Goal: Task Accomplishment & Management: Manage account settings

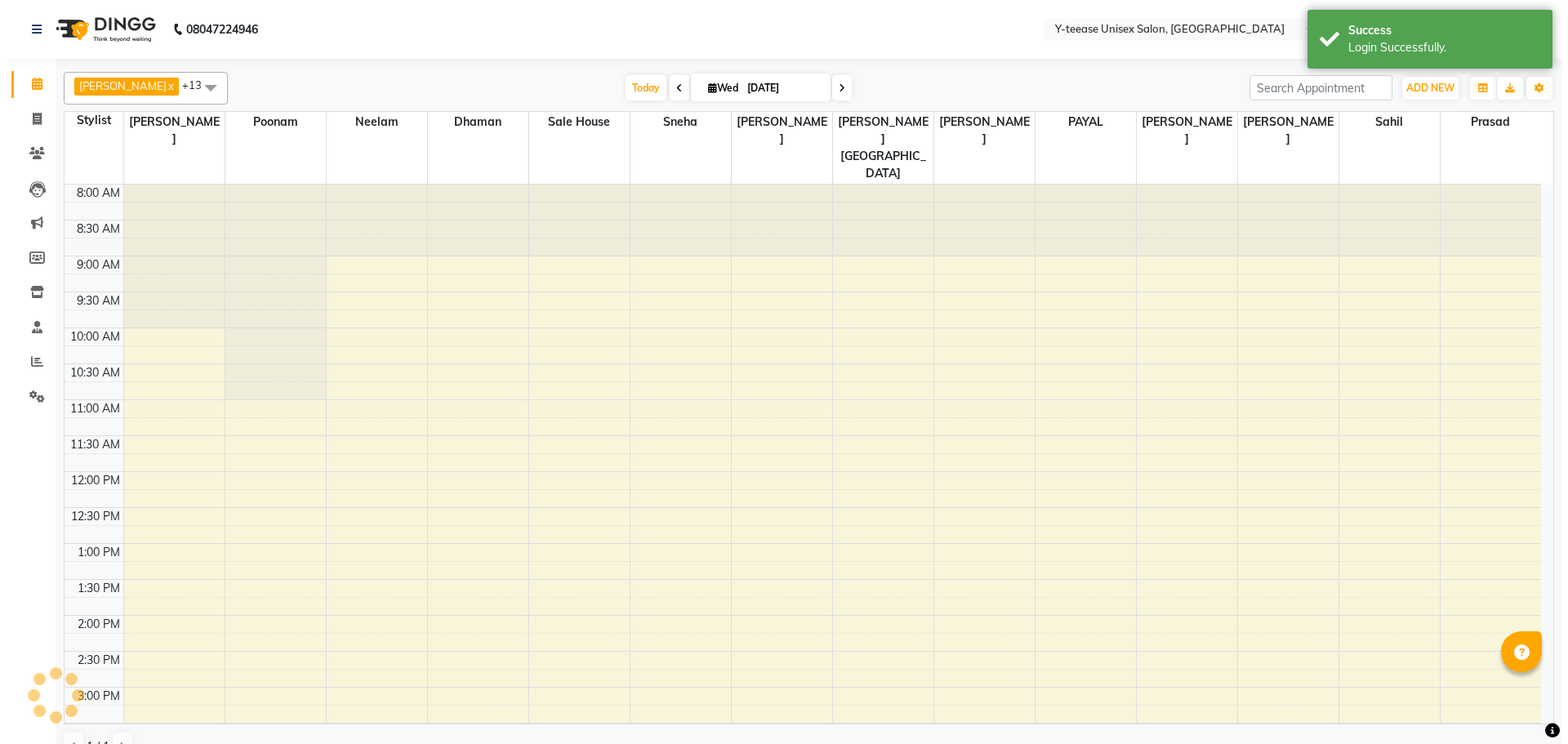
scroll to position [288, 0]
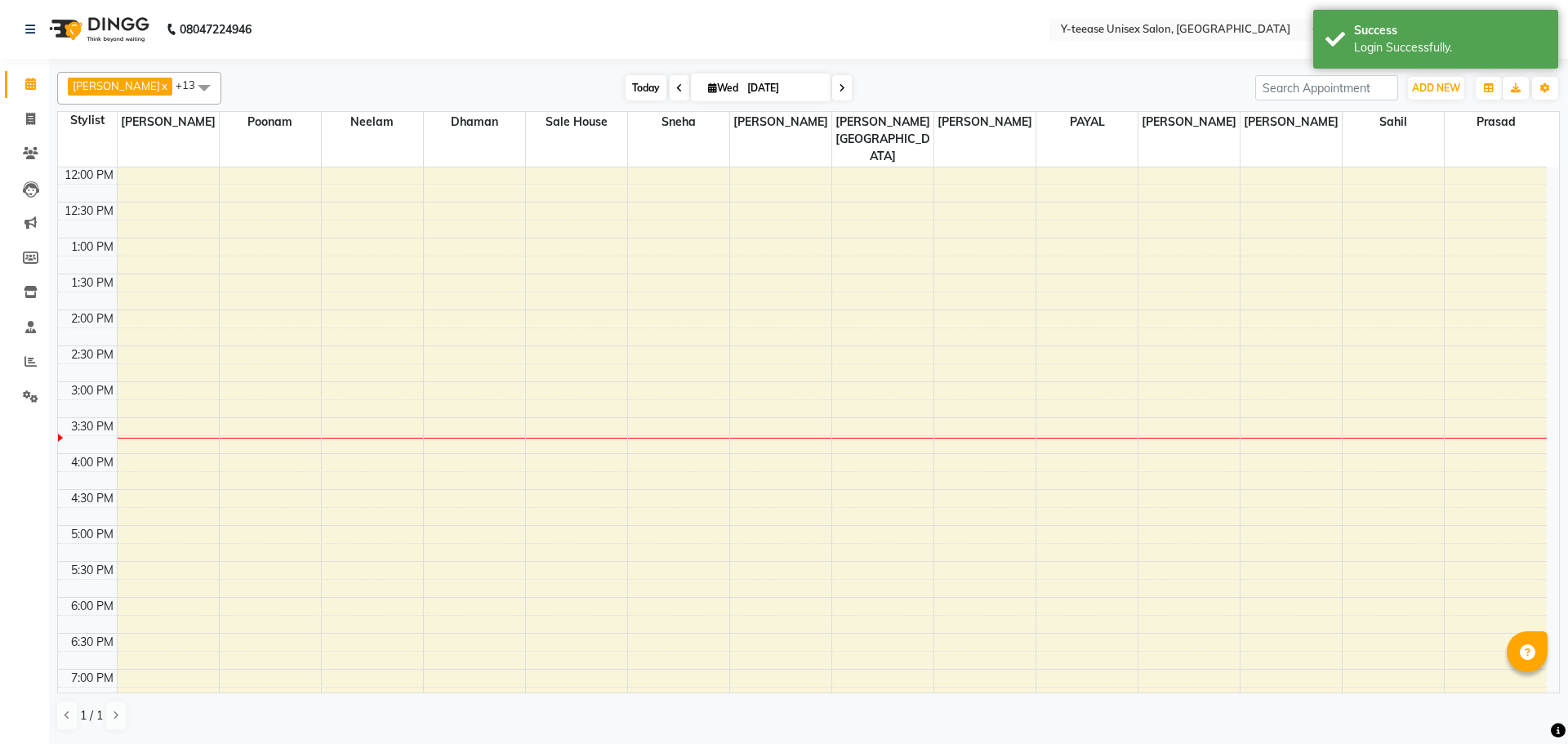
select select "en"
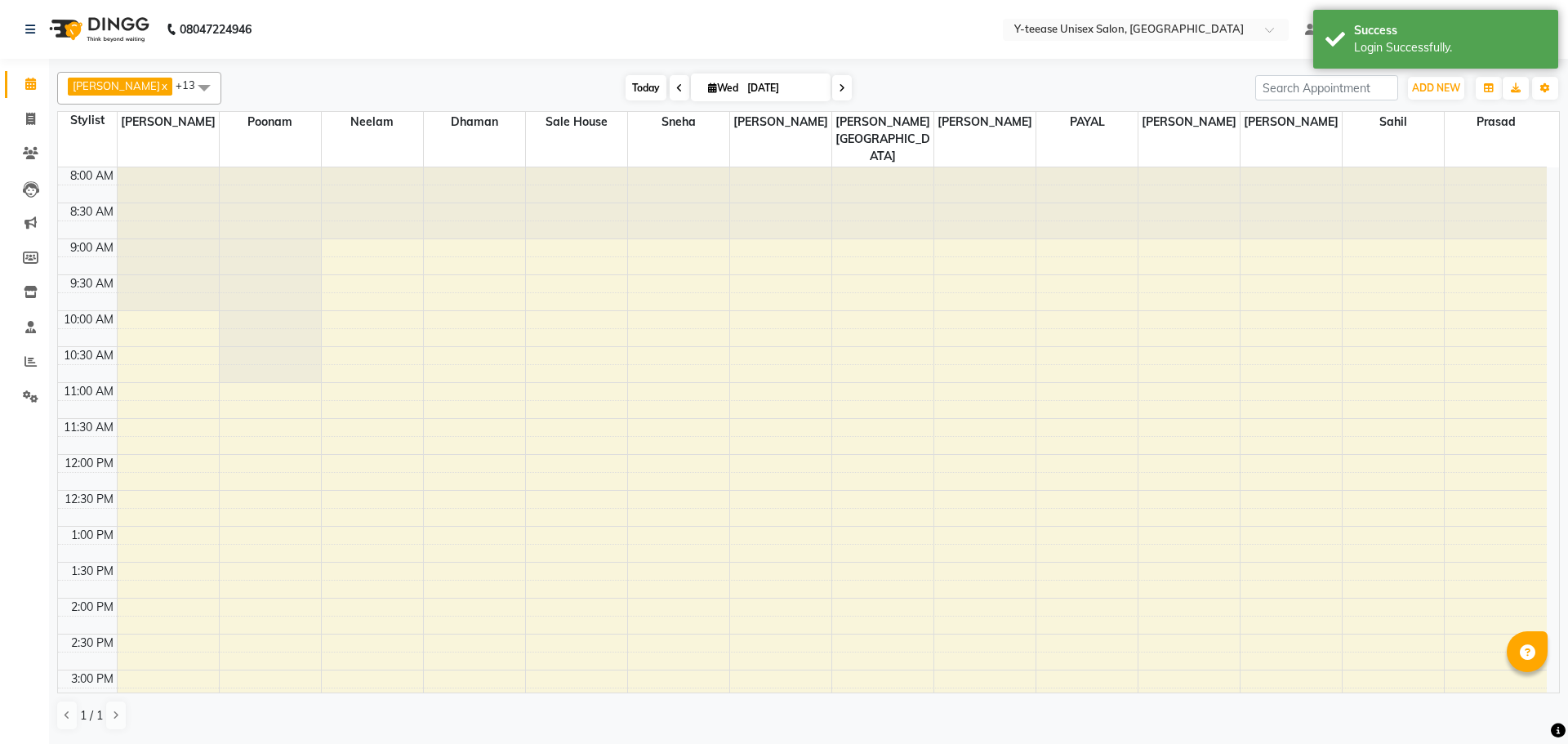
click at [626, 82] on span "Today" at bounding box center [646, 87] width 41 height 25
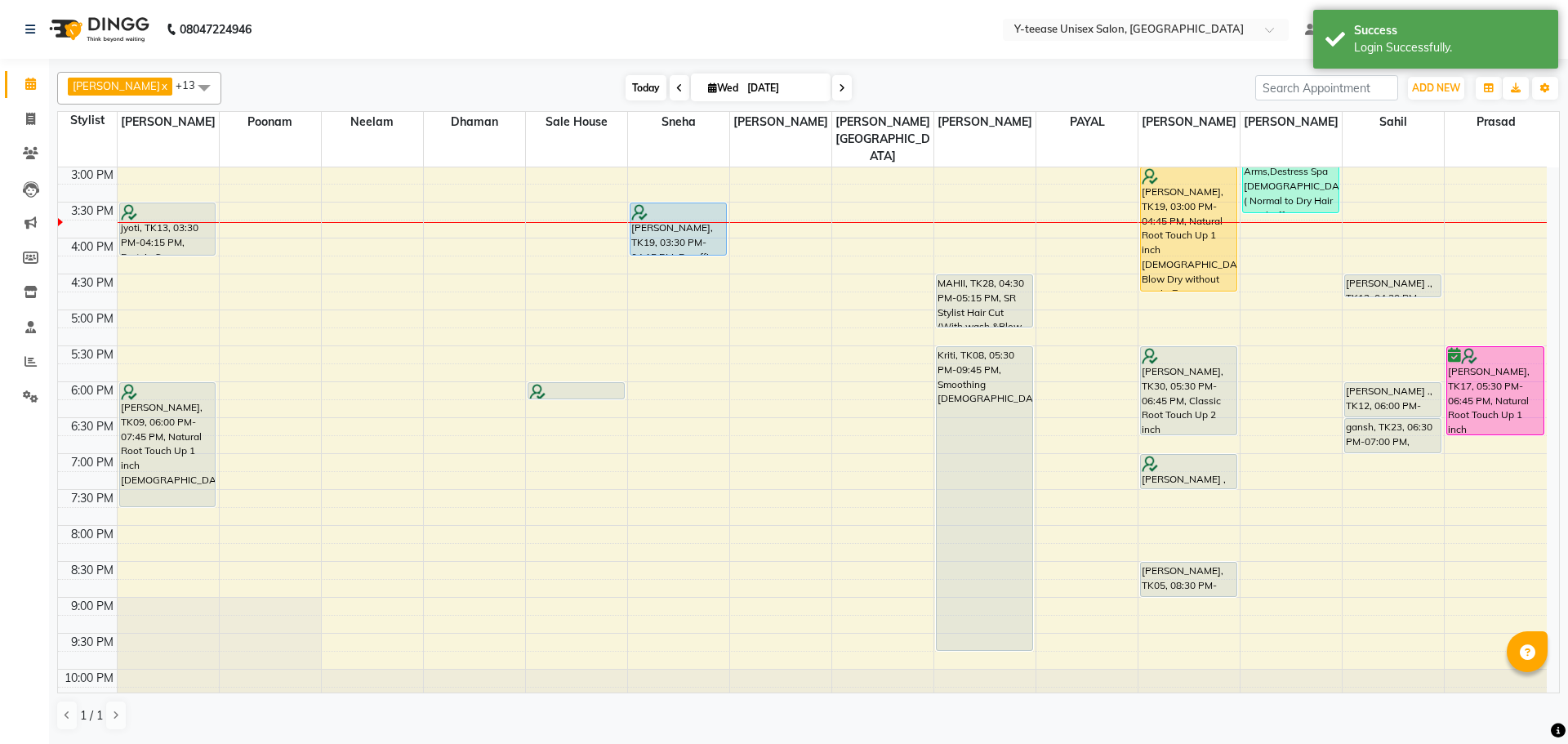
click at [626, 82] on span "Today" at bounding box center [646, 87] width 41 height 25
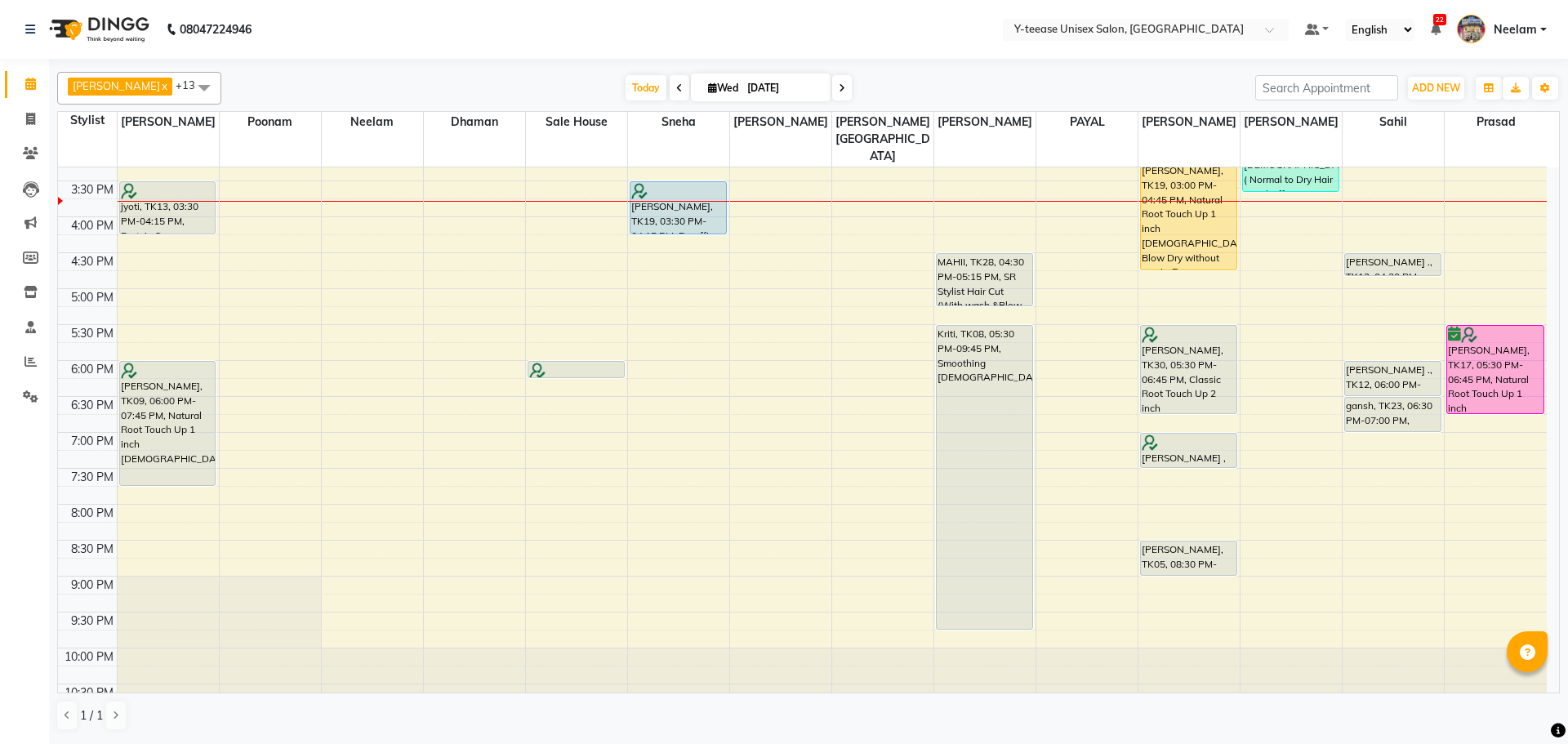
scroll to position [535, 0]
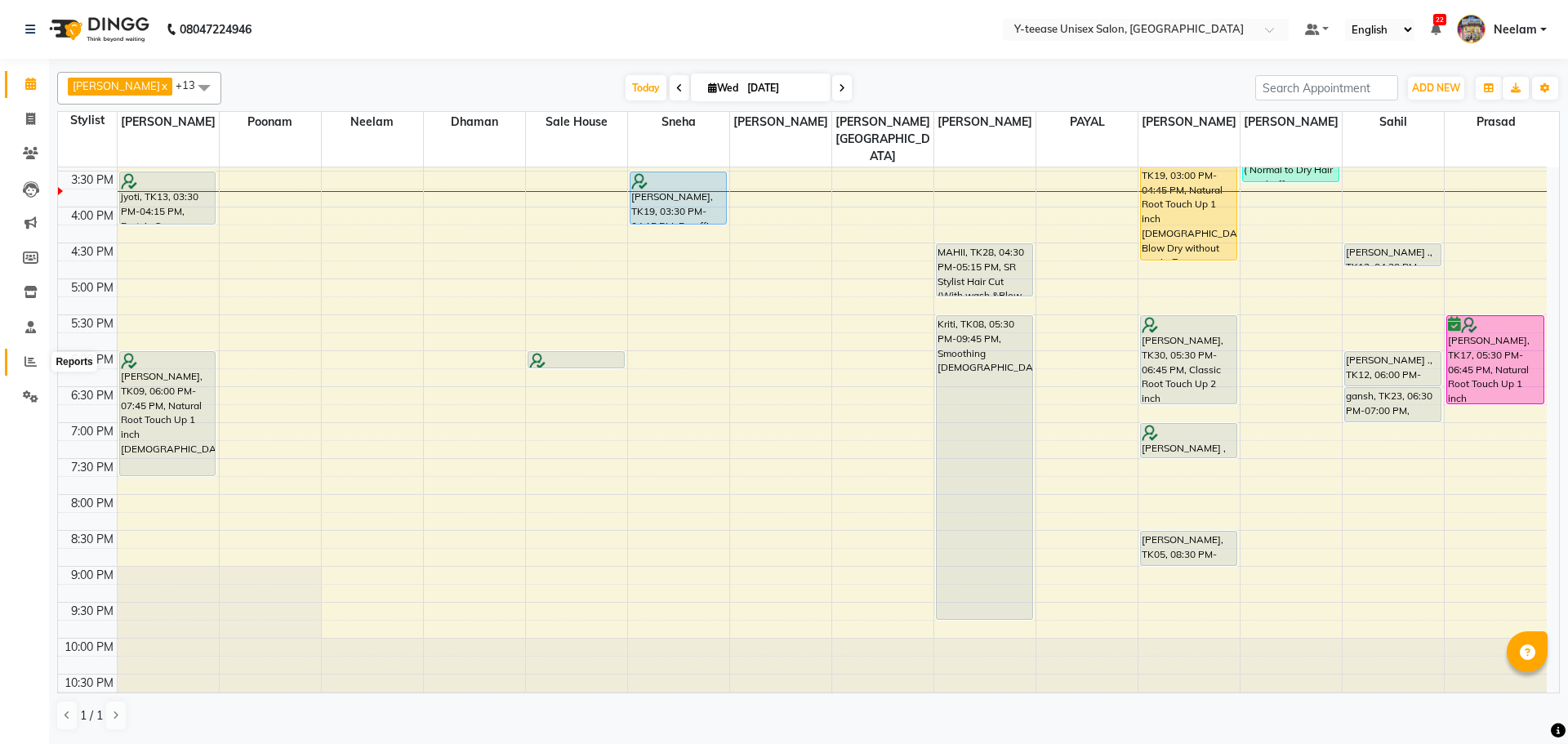
click at [39, 363] on span at bounding box center [30, 362] width 29 height 19
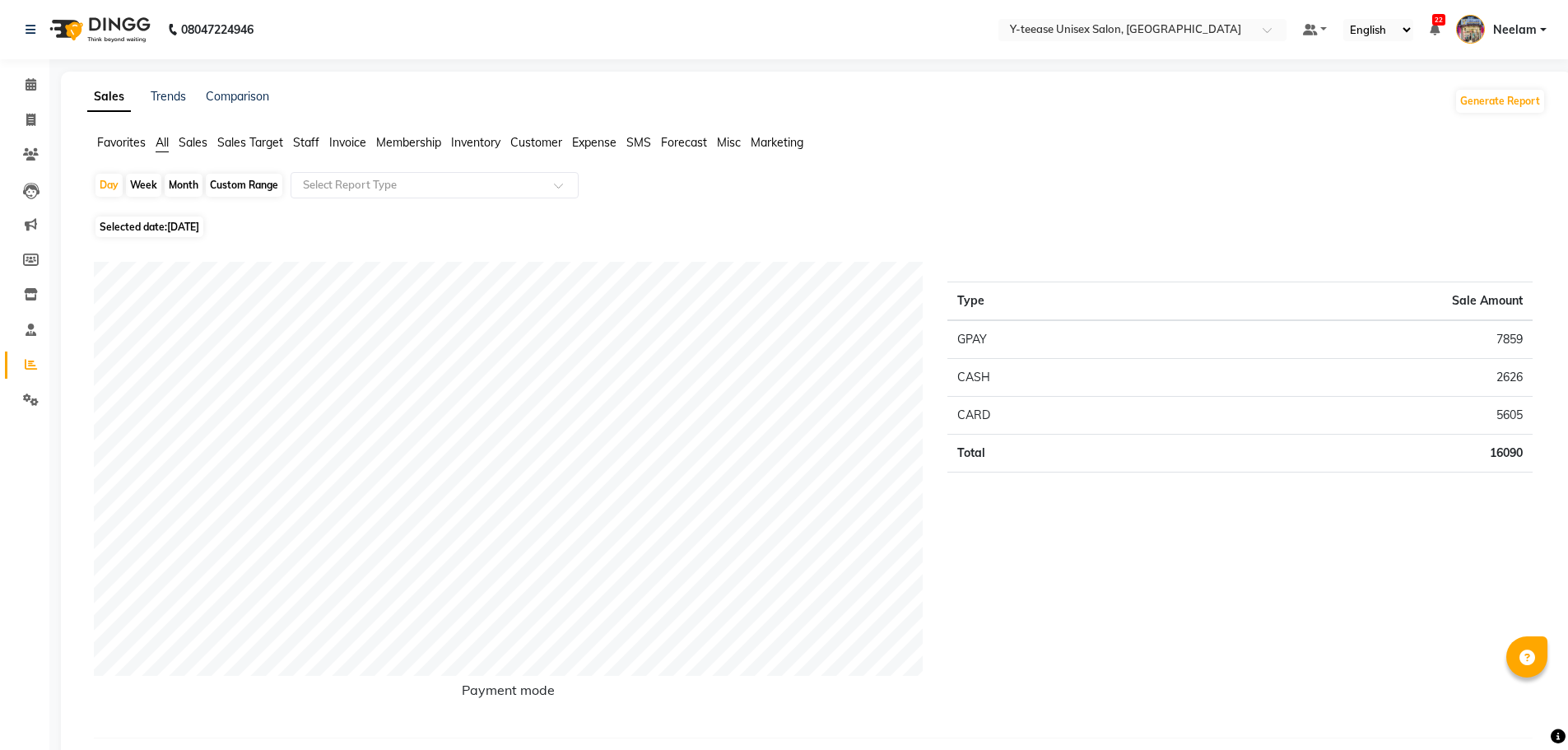
click at [198, 227] on span "[DATE]" at bounding box center [183, 227] width 32 height 12
select select "9"
select select "2025"
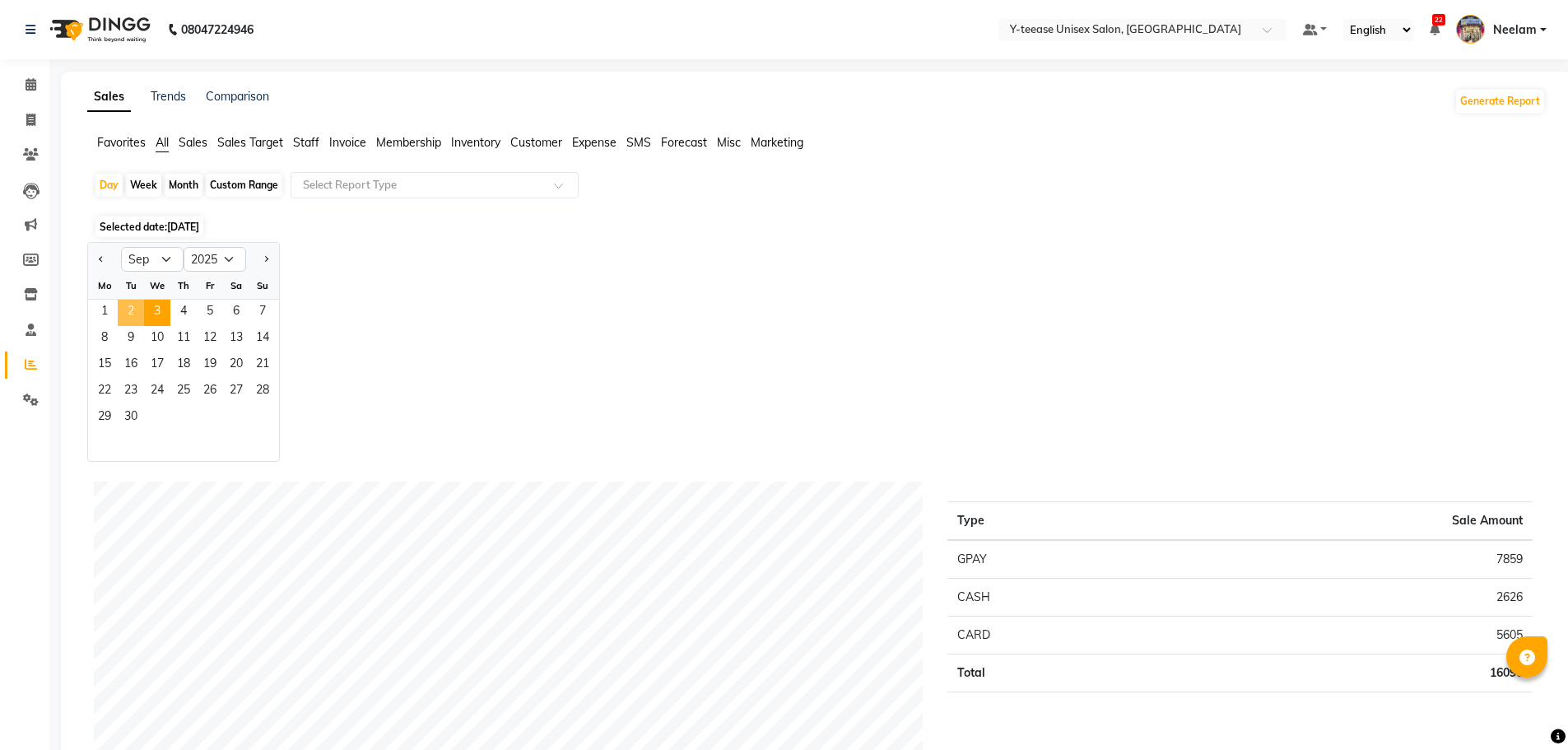
click at [126, 318] on span "2" at bounding box center [131, 313] width 26 height 26
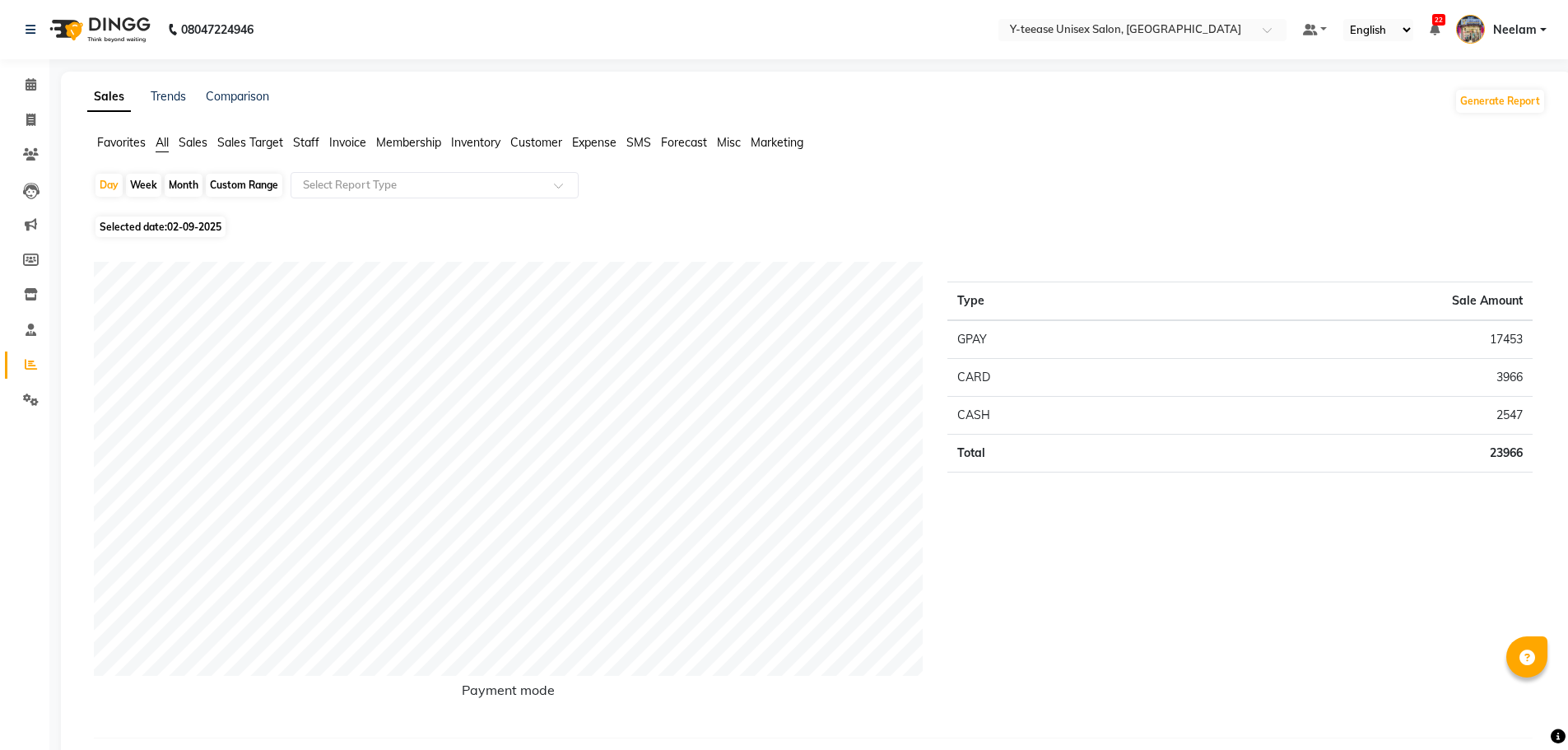
click at [196, 222] on span "02-09-2025" at bounding box center [195, 227] width 54 height 12
select select "9"
select select "2025"
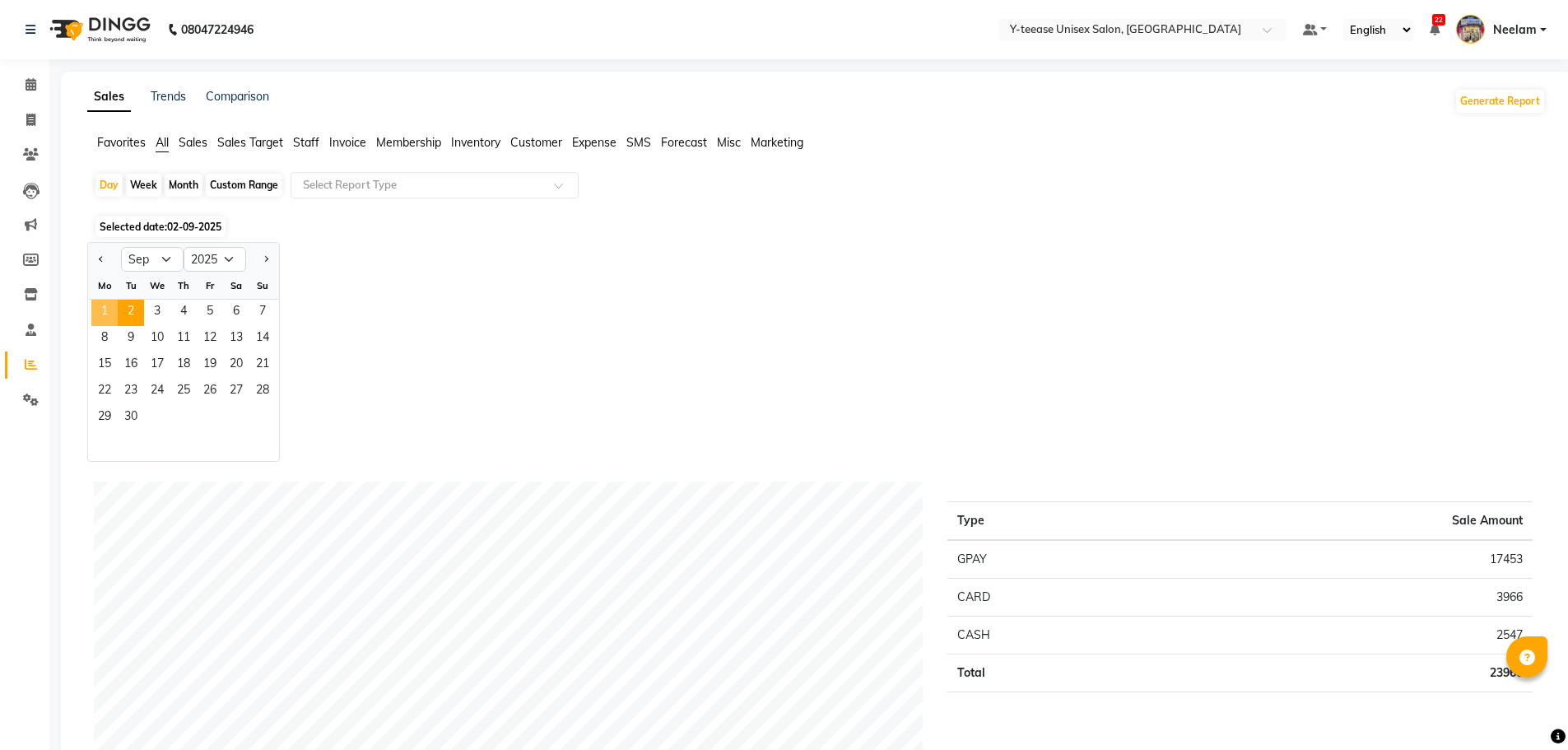
click at [99, 311] on span "1" at bounding box center [104, 313] width 26 height 26
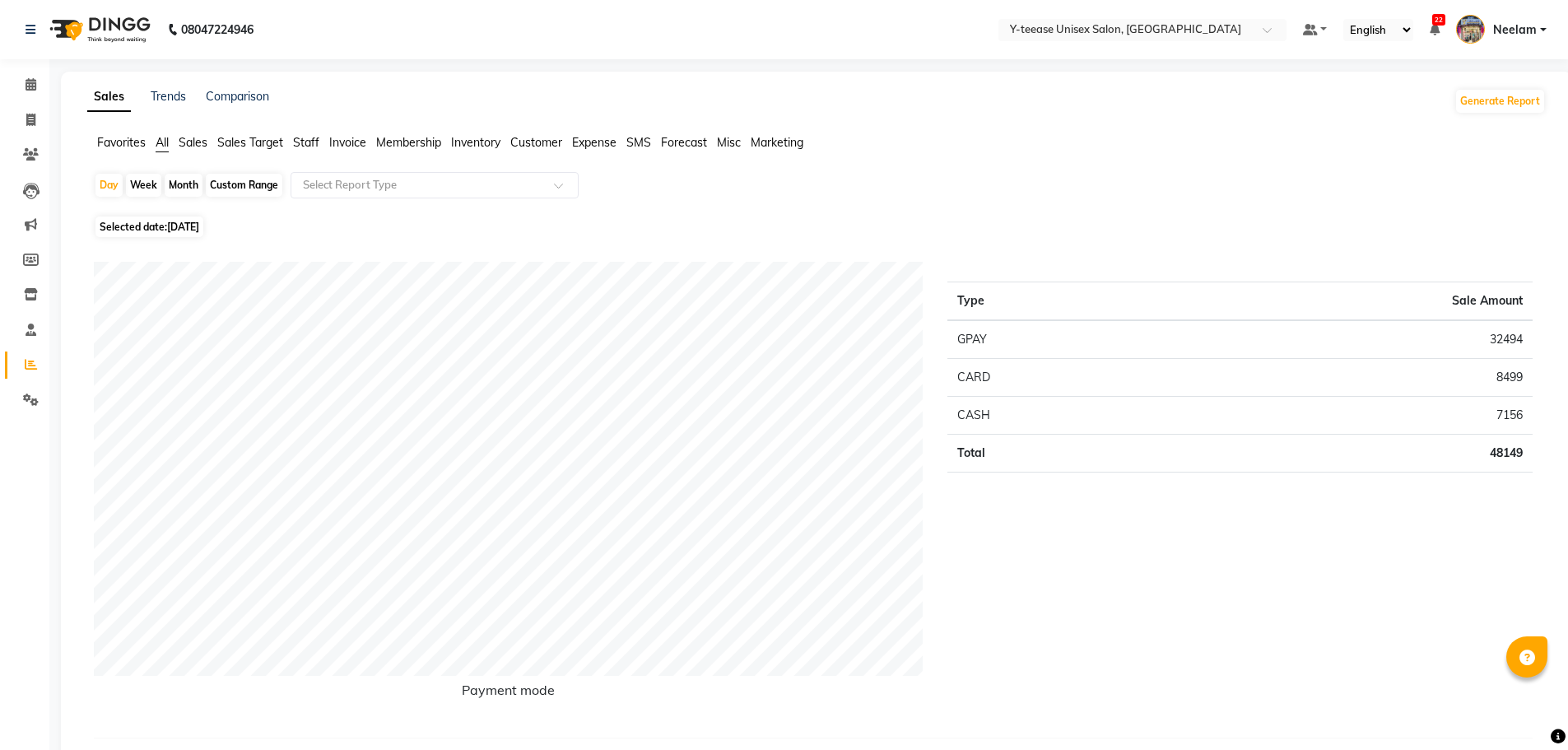
click at [199, 222] on span "[DATE]" at bounding box center [183, 227] width 32 height 12
select select "9"
select select "2025"
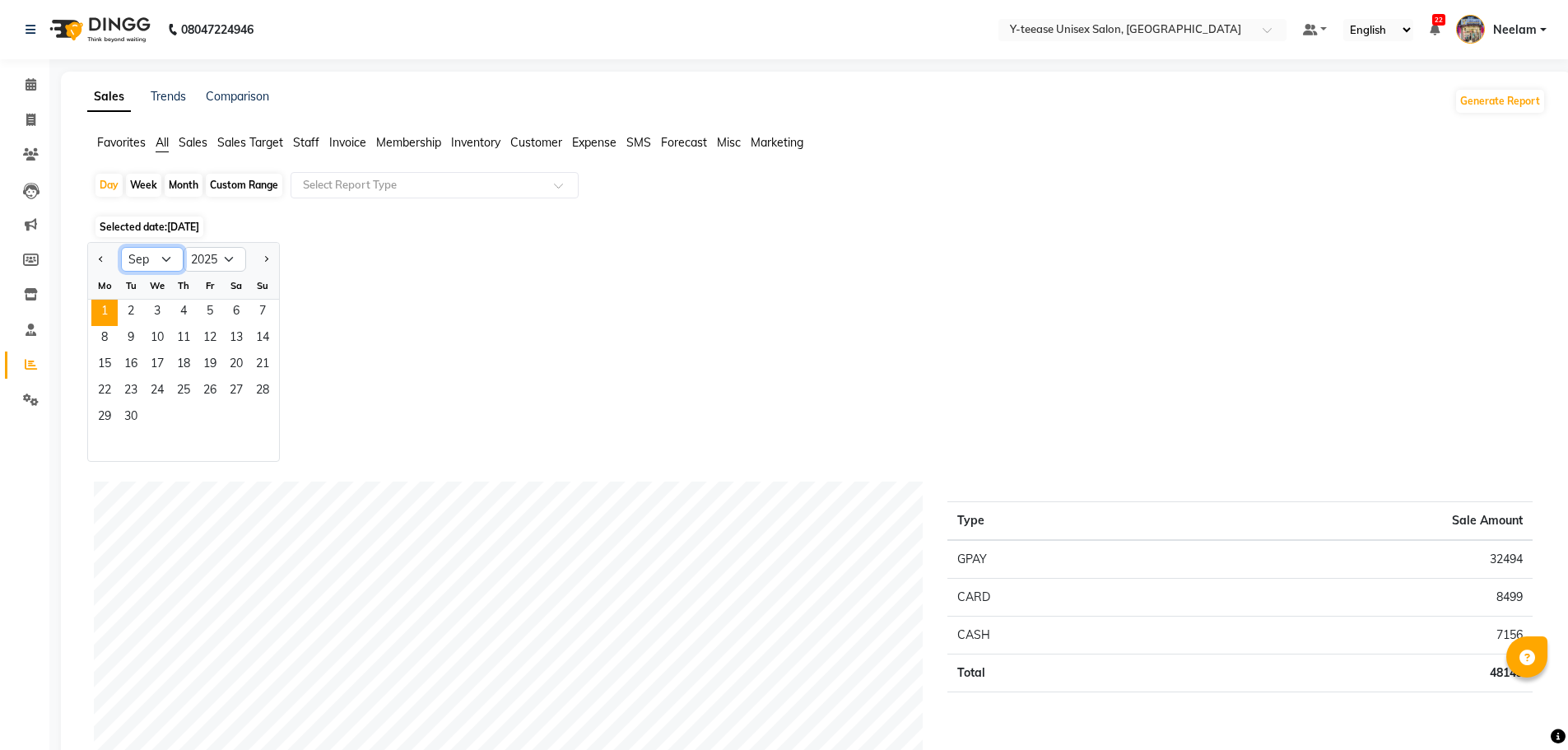
click at [172, 262] on select "Jan Feb Mar Apr May Jun [DATE] Aug Sep Oct Nov Dec" at bounding box center [152, 260] width 62 height 25
select select "8"
click at [121, 247] on select "Jan Feb Mar Apr May Jun [DATE] Aug Sep Oct Nov Dec" at bounding box center [152, 260] width 62 height 25
click at [260, 416] on span "31" at bounding box center [262, 418] width 26 height 26
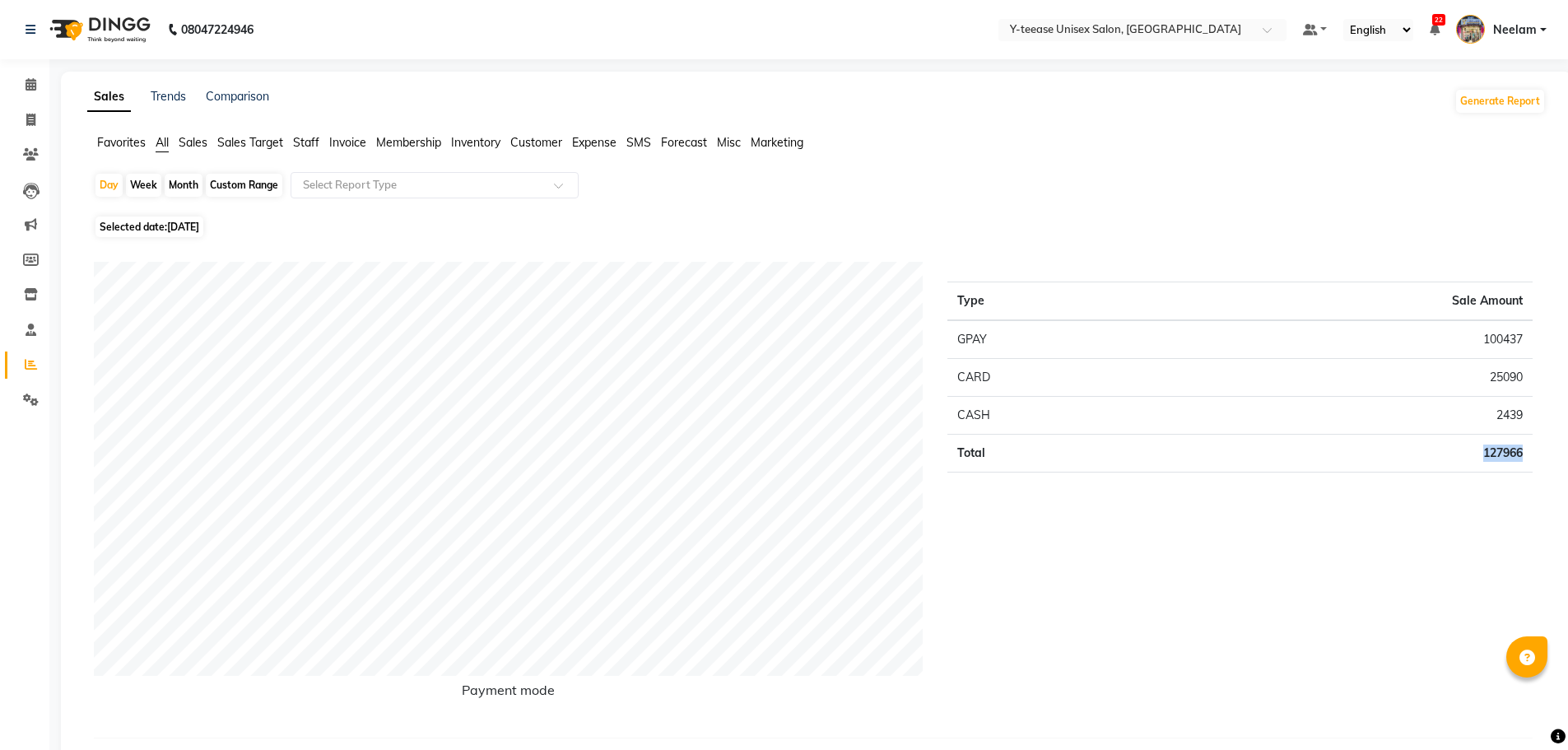
drag, startPoint x: 1481, startPoint y: 459, endPoint x: 1523, endPoint y: 454, distance: 42.3
click at [1523, 454] on td "127966" at bounding box center [1347, 453] width 369 height 38
click at [1491, 504] on div "Type Sale Amount GPAY 100437 CARD 25090 CASH 2439 Total 127966" at bounding box center [1239, 492] width 609 height 462
click at [182, 221] on span "[DATE]" at bounding box center [183, 227] width 32 height 12
select select "8"
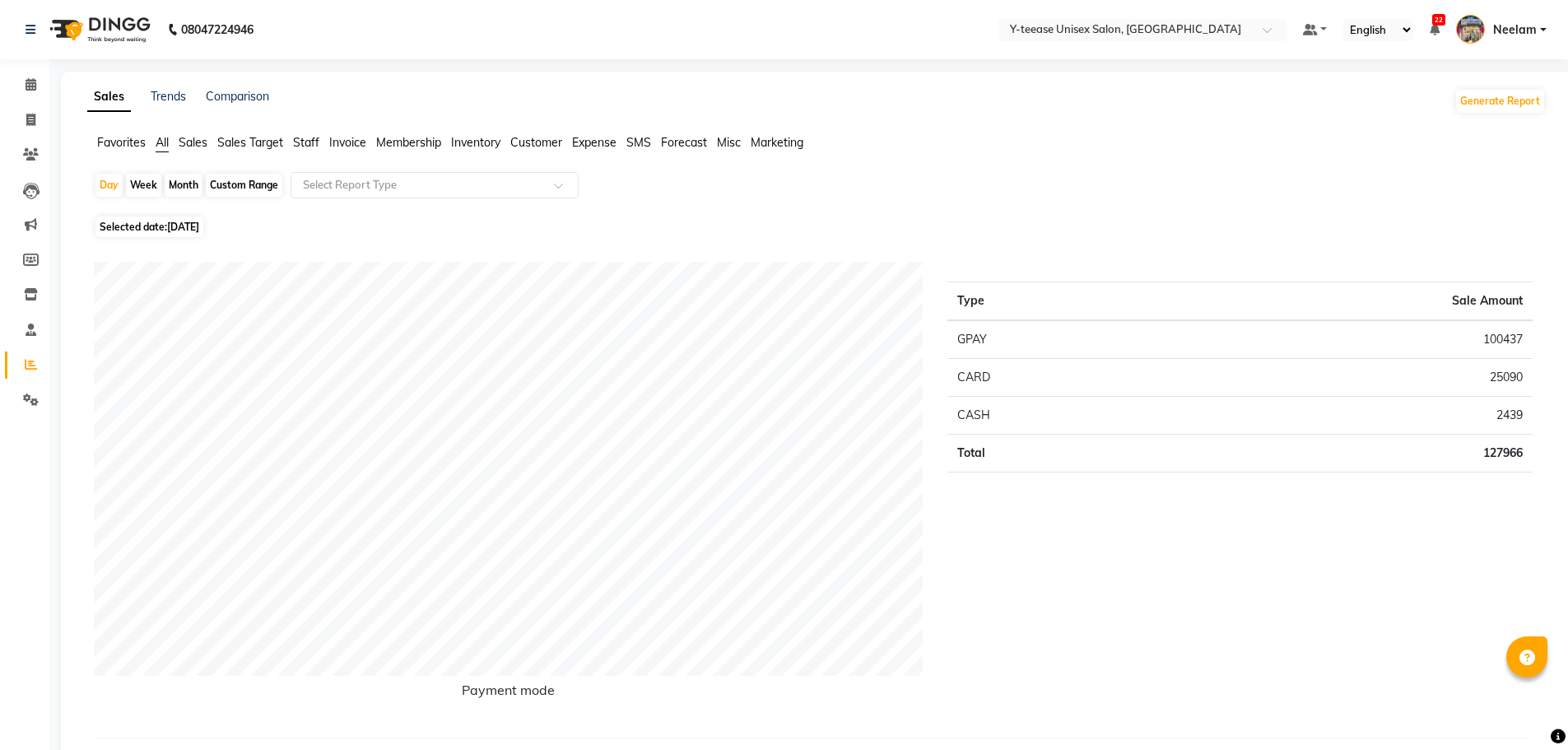
select select "2025"
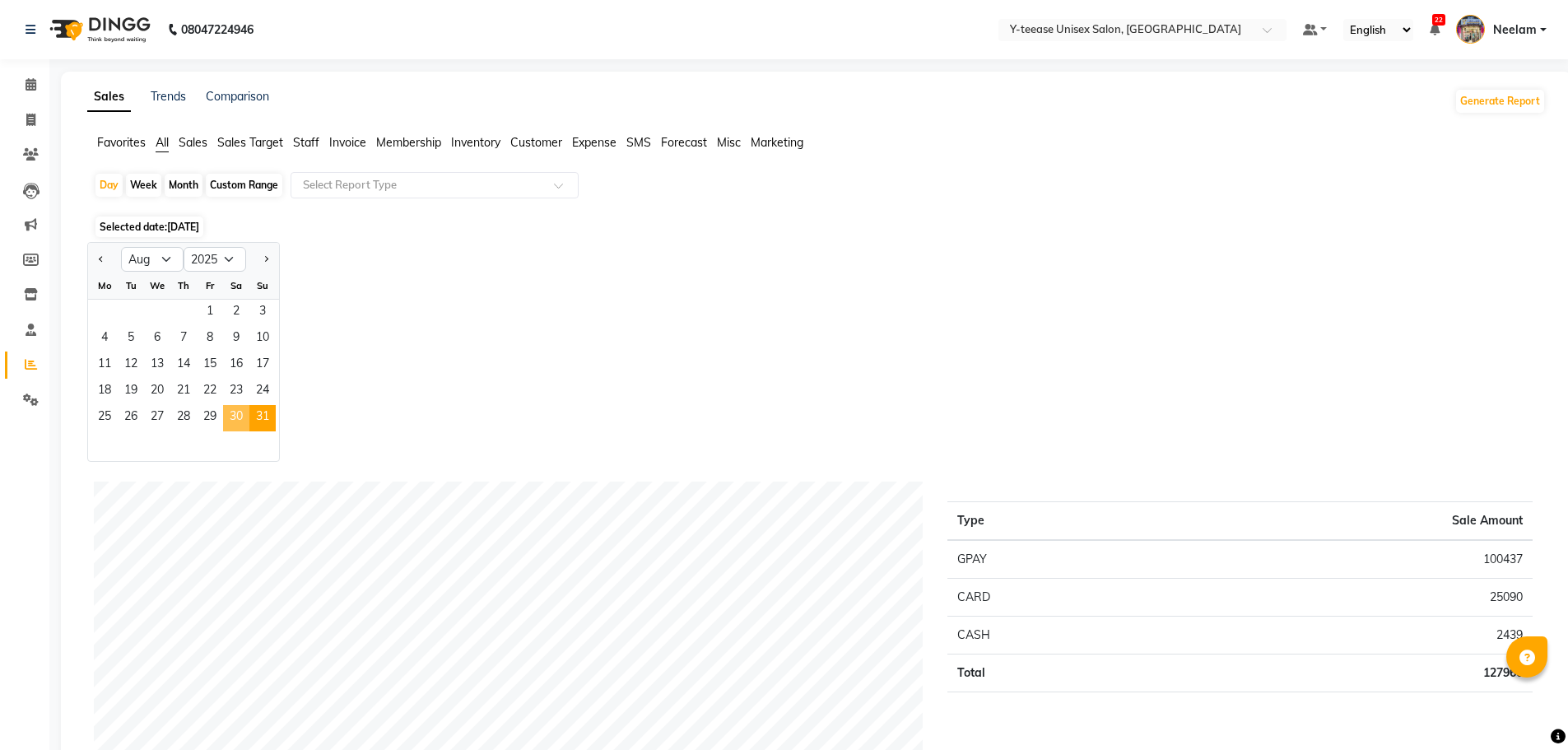
click at [246, 424] on span "30" at bounding box center [236, 418] width 26 height 26
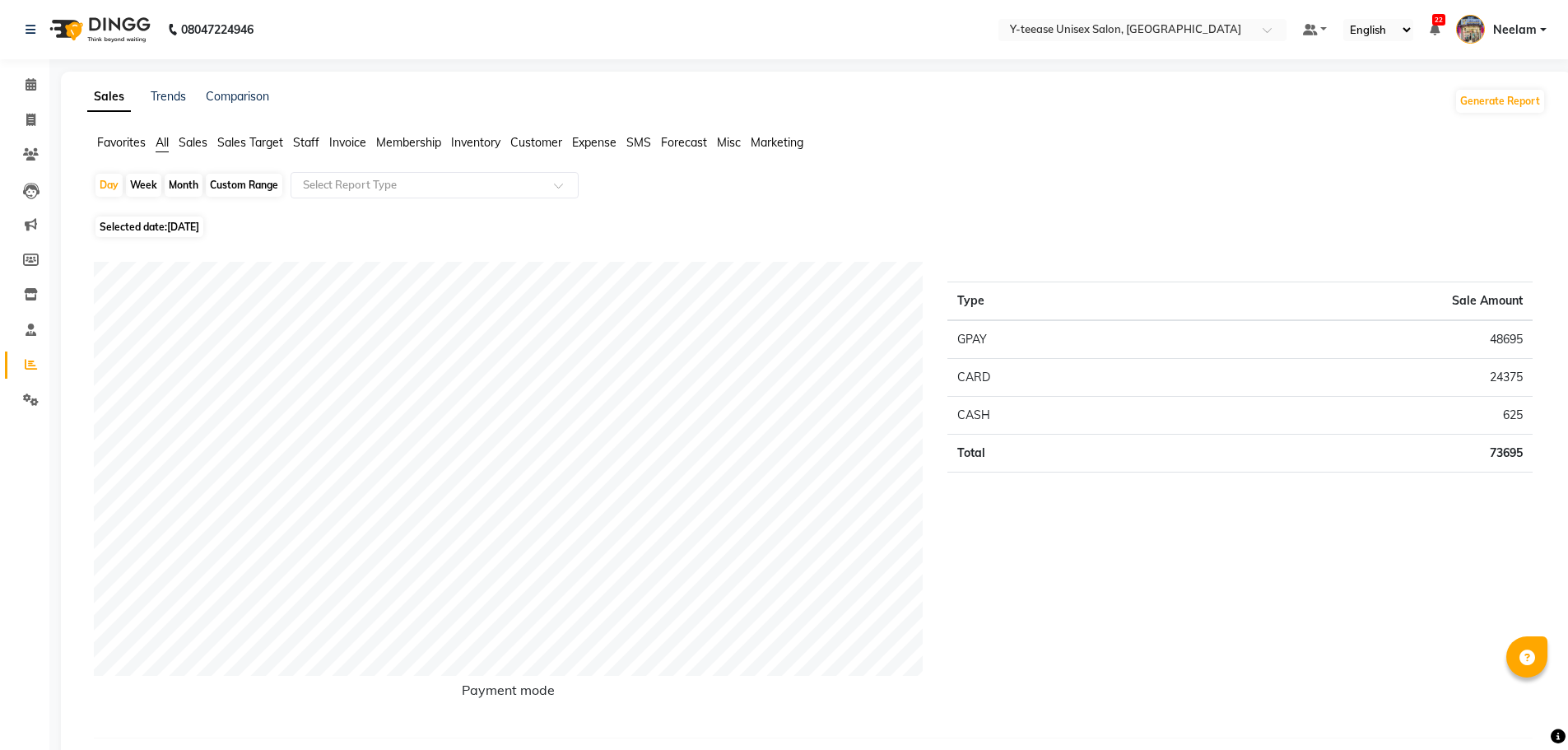
click at [354, 232] on div "Selected date: [DATE]" at bounding box center [819, 227] width 1451 height 18
click at [225, 188] on div "Custom Range" at bounding box center [244, 185] width 76 height 23
select select "8"
select select "2025"
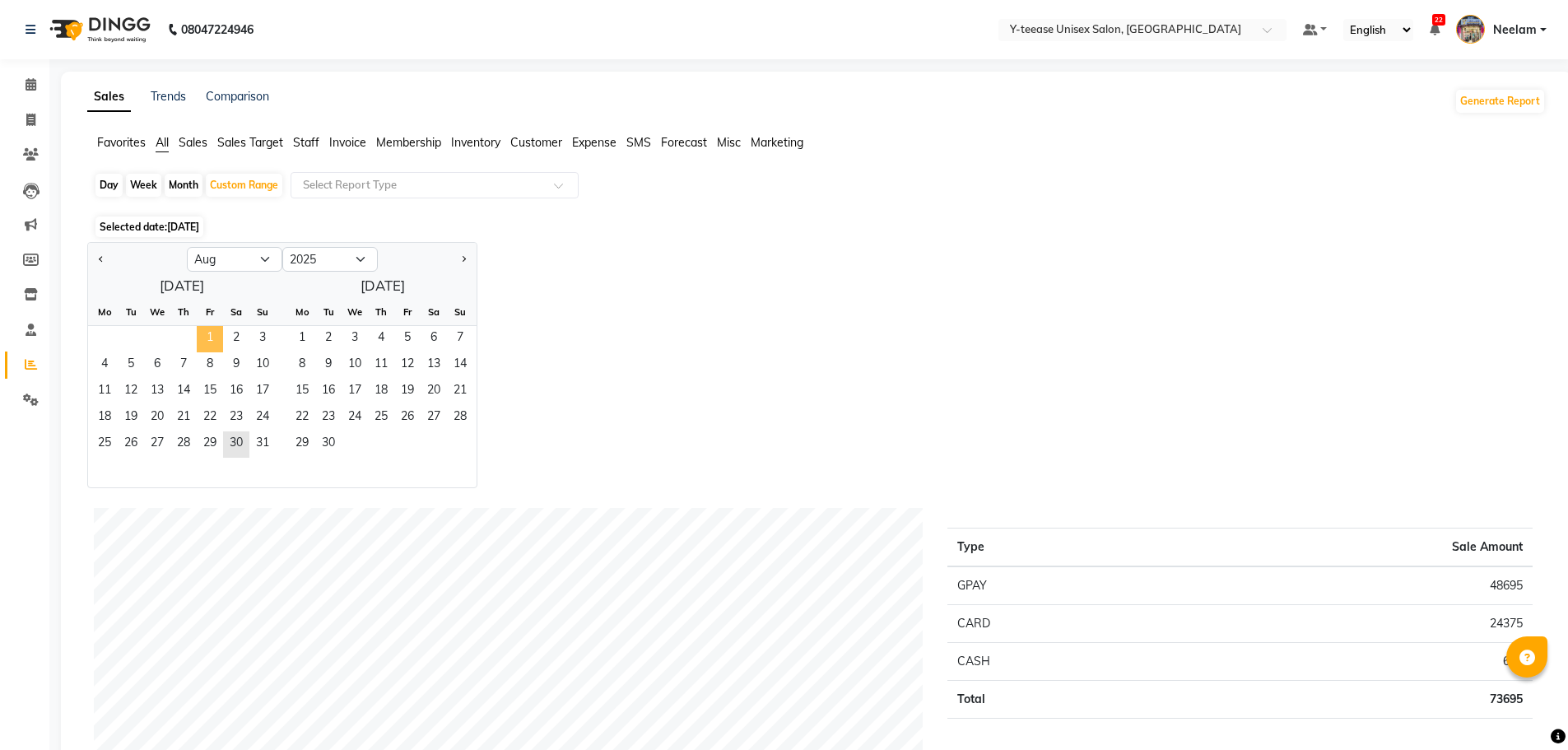
click at [209, 347] on span "1" at bounding box center [210, 339] width 26 height 26
click at [262, 438] on span "31" at bounding box center [262, 445] width 26 height 26
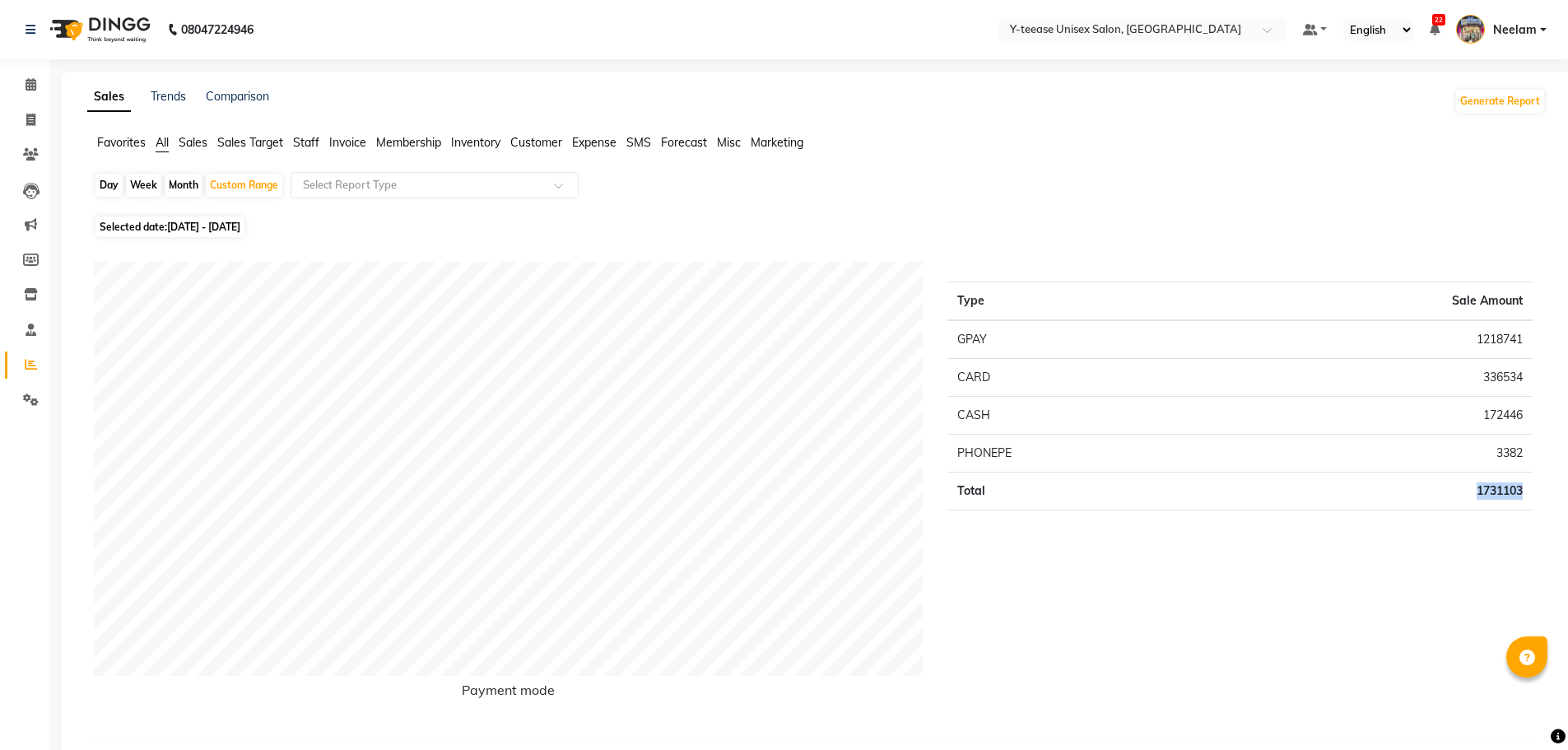
drag, startPoint x: 1470, startPoint y: 494, endPoint x: 1529, endPoint y: 497, distance: 59.1
click at [1529, 497] on td "1731103" at bounding box center [1371, 491] width 322 height 38
drag, startPoint x: 20, startPoint y: 87, endPoint x: 98, endPoint y: 87, distance: 78.0
click at [20, 87] on span at bounding box center [31, 85] width 29 height 19
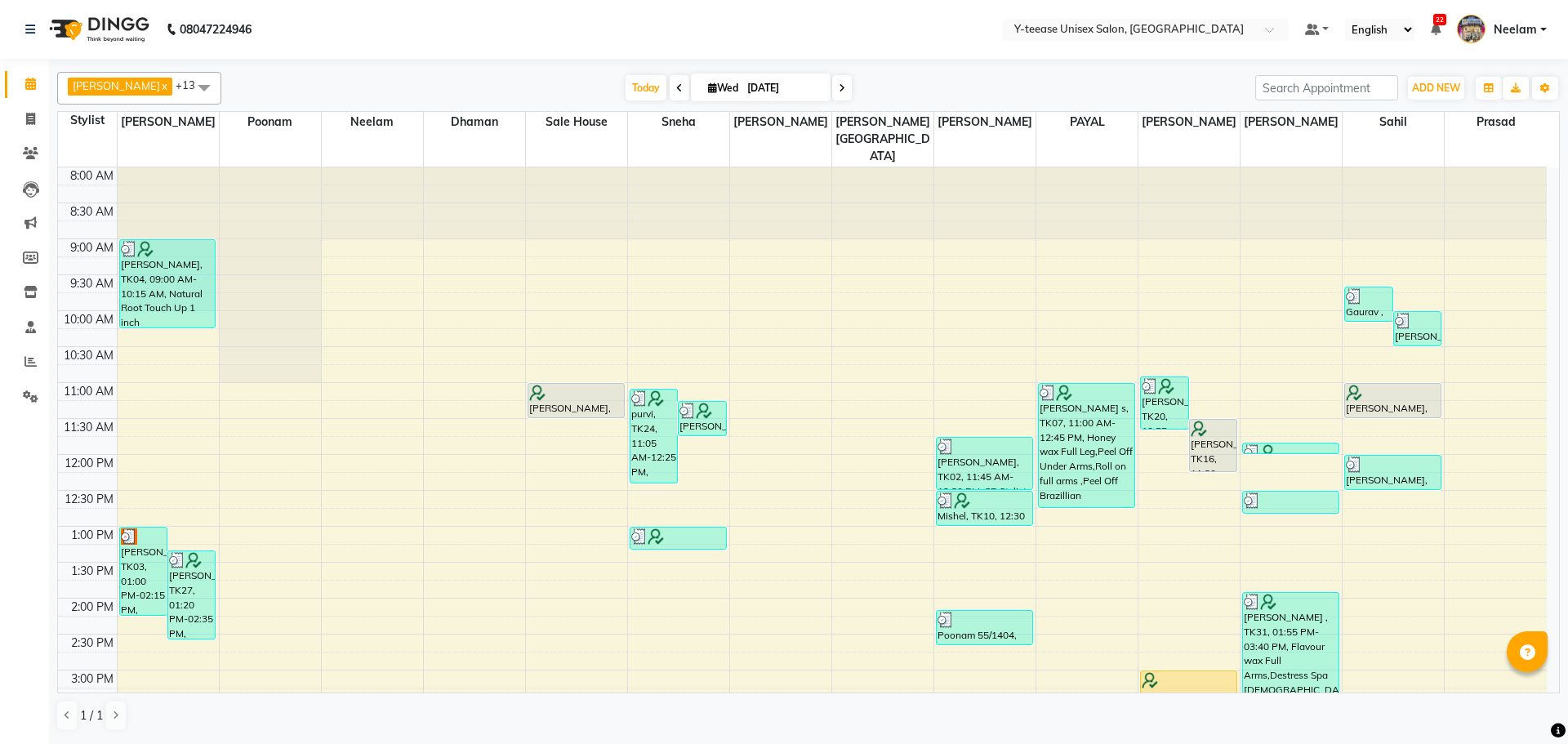
click at [1507, 33] on span "Neelam" at bounding box center [1515, 30] width 44 height 17
click at [1486, 108] on link "Sign out" at bounding box center [1463, 117] width 150 height 25
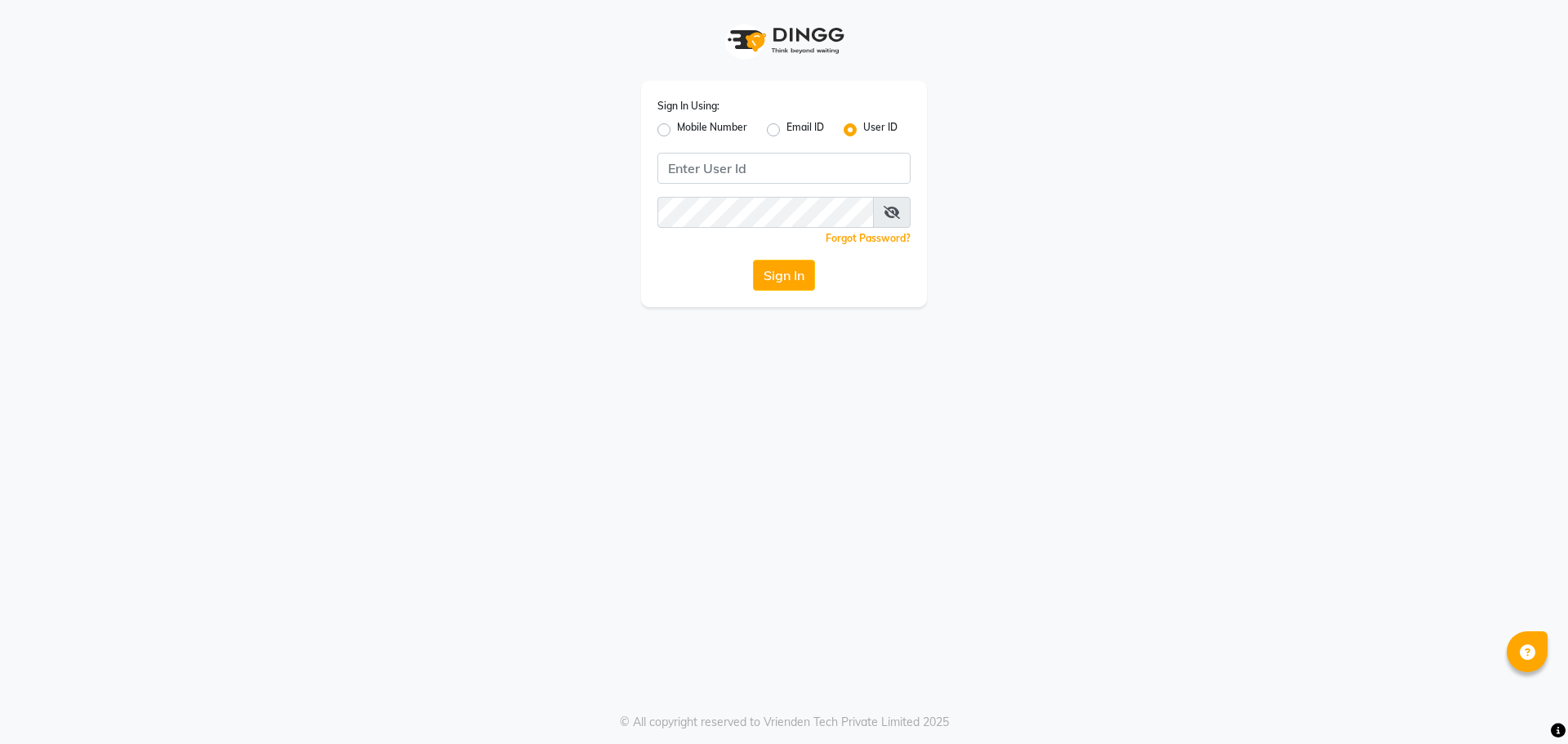
click at [677, 125] on label "Mobile Number" at bounding box center [712, 130] width 70 height 20
click at [677, 125] on input "Mobile Number" at bounding box center [682, 125] width 10 height 10
radio input "true"
radio input "false"
click at [744, 170] on input "Username" at bounding box center [811, 168] width 198 height 31
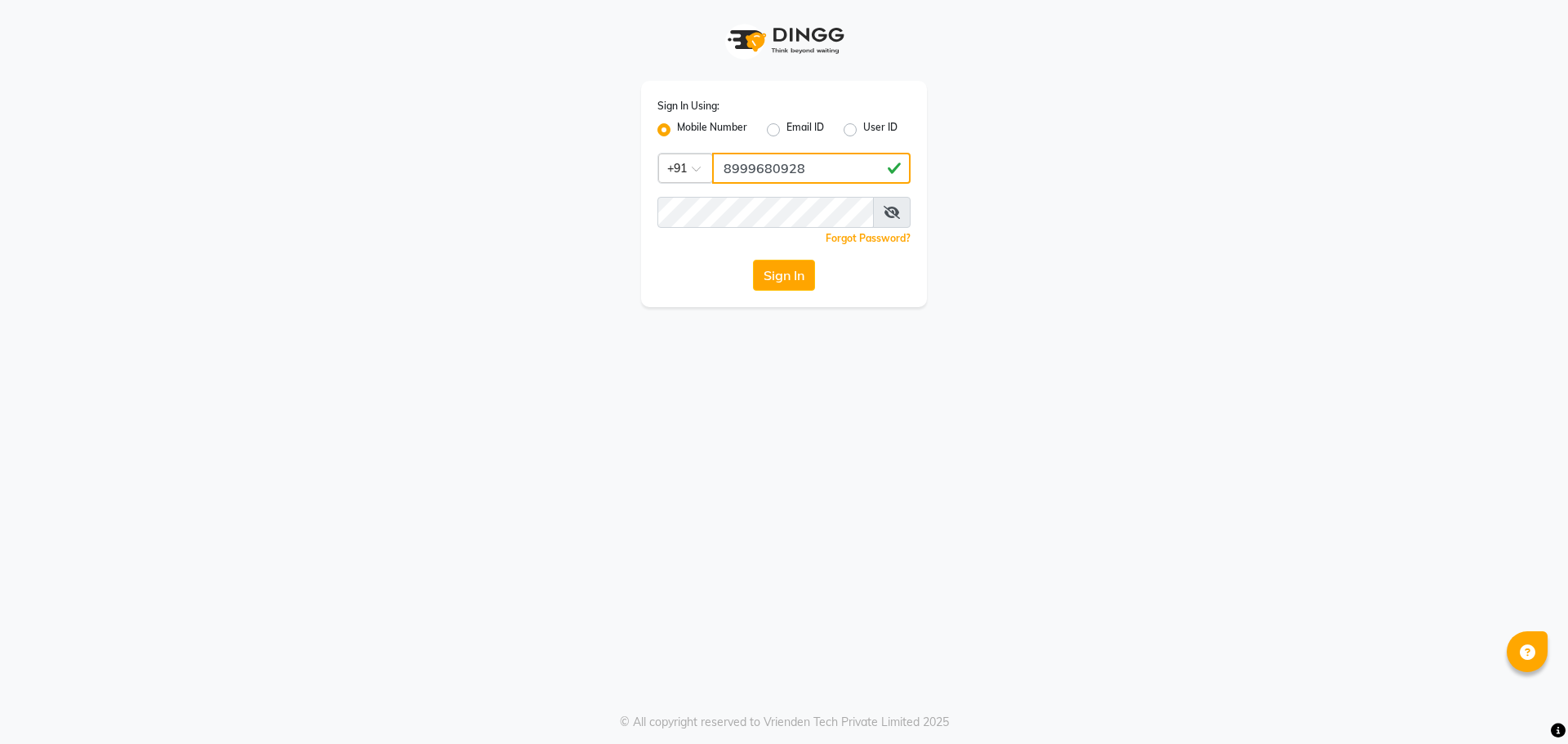
type input "8999680928"
click at [753, 259] on button "Sign In" at bounding box center [783, 275] width 62 height 31
